Goal: Navigation & Orientation: Go to known website

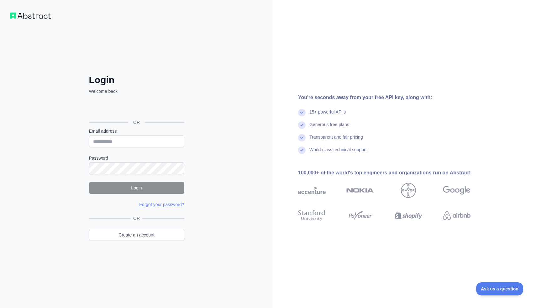
click at [388, 97] on div "You're seconds away from your free API key, along with:" at bounding box center [394, 98] width 193 height 8
click at [377, 100] on div "You're seconds away from your free API key, along with:" at bounding box center [394, 98] width 193 height 8
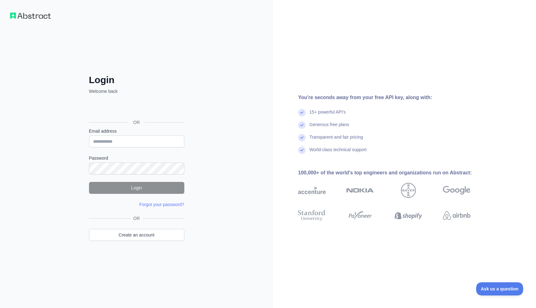
click at [371, 100] on div "You're seconds away from your free API key, along with:" at bounding box center [394, 98] width 193 height 8
click at [384, 125] on div "Generous free plans" at bounding box center [394, 127] width 193 height 13
click at [375, 173] on div "100,000+ of the world's top engineers and organizations run on Abstract:" at bounding box center [394, 173] width 193 height 8
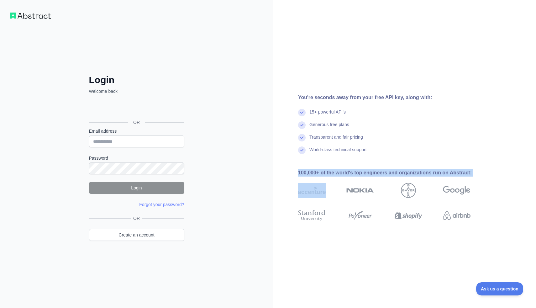
click at [375, 173] on div "100,000+ of the world's top engineers and organizations run on Abstract:" at bounding box center [394, 173] width 193 height 8
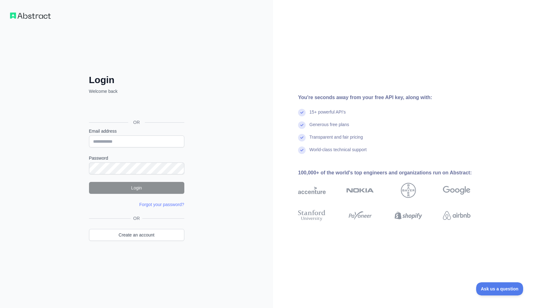
click at [376, 224] on div at bounding box center [371, 216] width 48 height 24
click at [326, 216] on img at bounding box center [312, 216] width 28 height 14
click at [326, 213] on img at bounding box center [312, 216] width 28 height 14
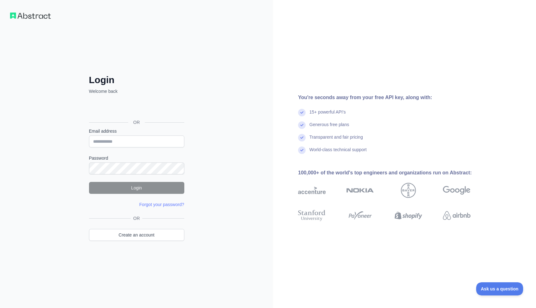
click at [317, 191] on img at bounding box center [312, 190] width 28 height 15
click at [365, 190] on img at bounding box center [361, 190] width 28 height 15
